Goal: Information Seeking & Learning: Learn about a topic

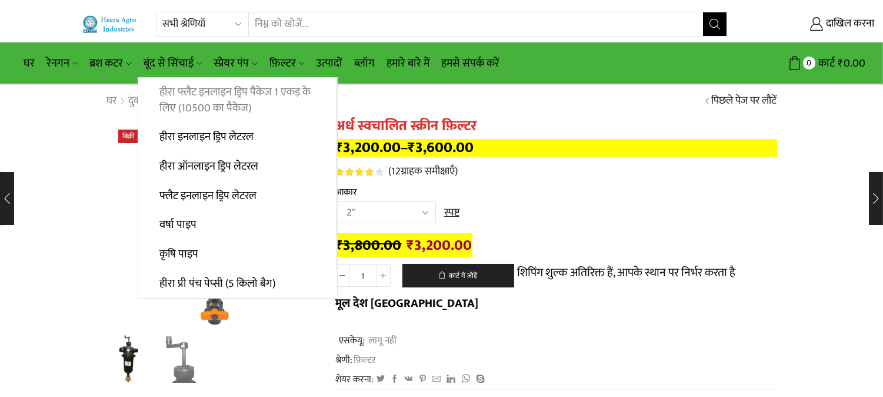
click at [181, 92] on font "हीरा फ्लैट इनलाइन ड्रिप पैकेज 1 एकड़ के लिए (10500 का पैकेज)" at bounding box center [234, 100] width 151 height 34
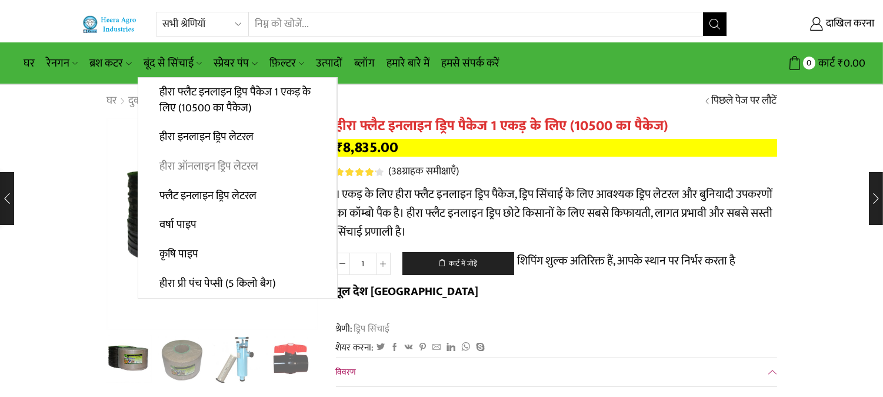
click at [177, 172] on font "हीरा ऑनलाइन ड्रिप लेटरल" at bounding box center [208, 166] width 99 height 18
